Goal: Check status: Check status

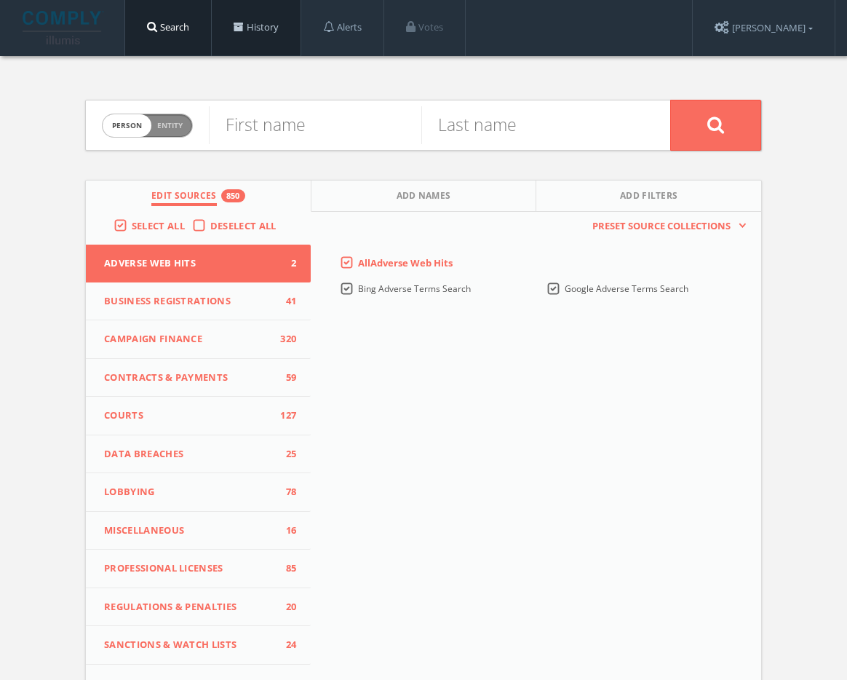
click at [266, 42] on link "History" at bounding box center [256, 27] width 89 height 55
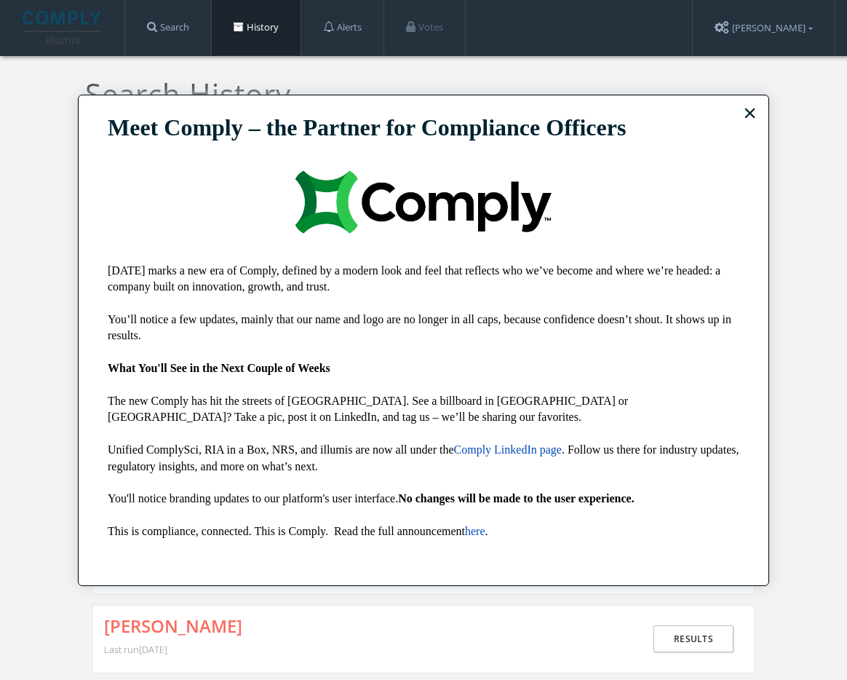
click at [746, 118] on button "×" at bounding box center [750, 112] width 14 height 23
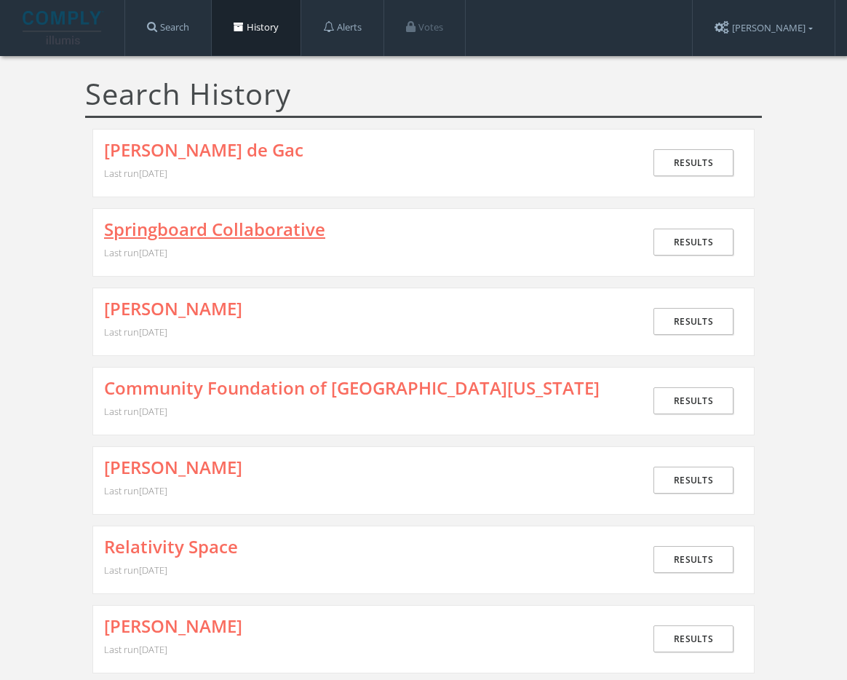
click at [258, 238] on link "Springboard Collaborative" at bounding box center [214, 229] width 221 height 19
